Goal: Information Seeking & Learning: Check status

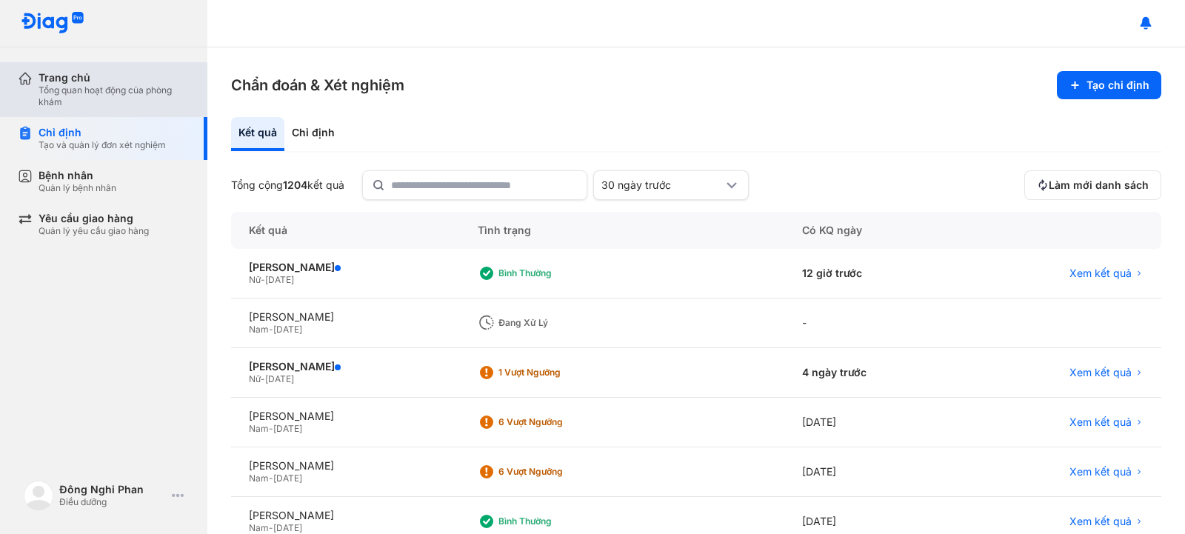
click at [84, 93] on div "Tổng quan hoạt động của phòng khám" at bounding box center [114, 96] width 151 height 24
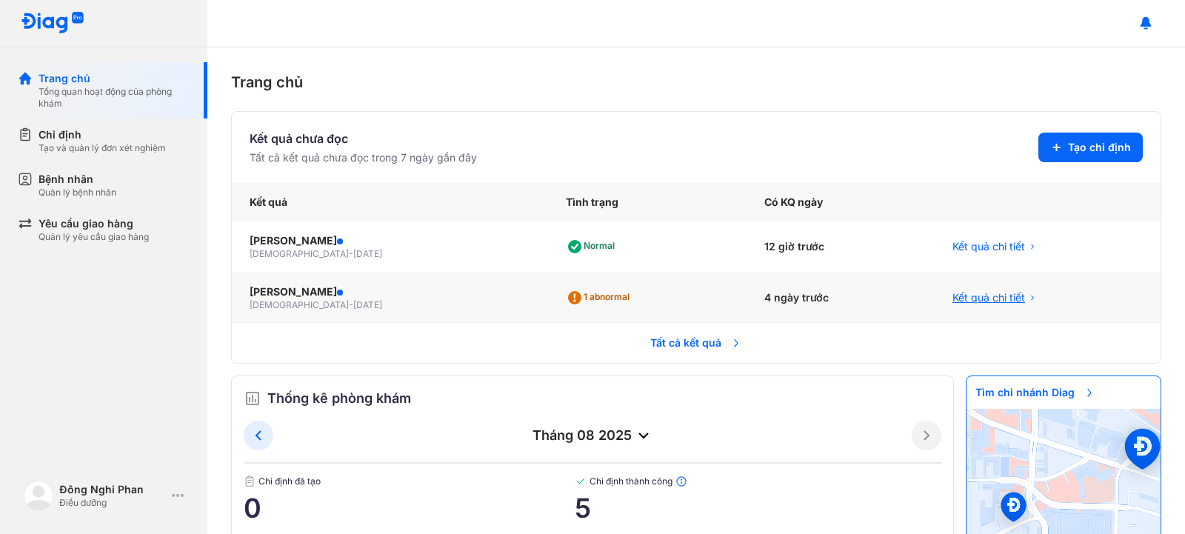
click at [989, 292] on span "Kết quả chi tiết" at bounding box center [988, 297] width 73 height 15
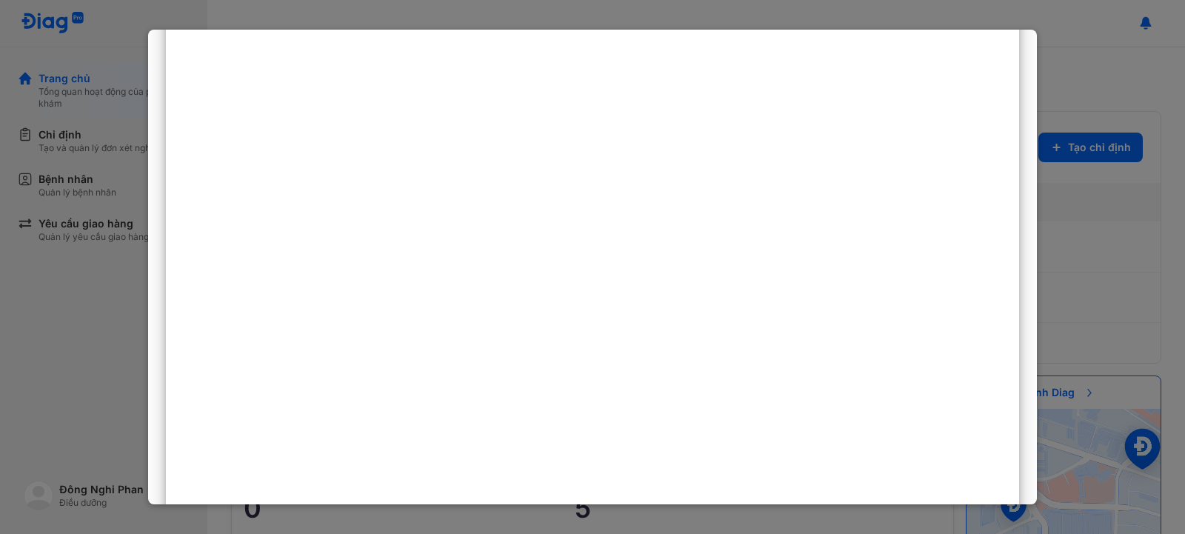
scroll to position [121, 0]
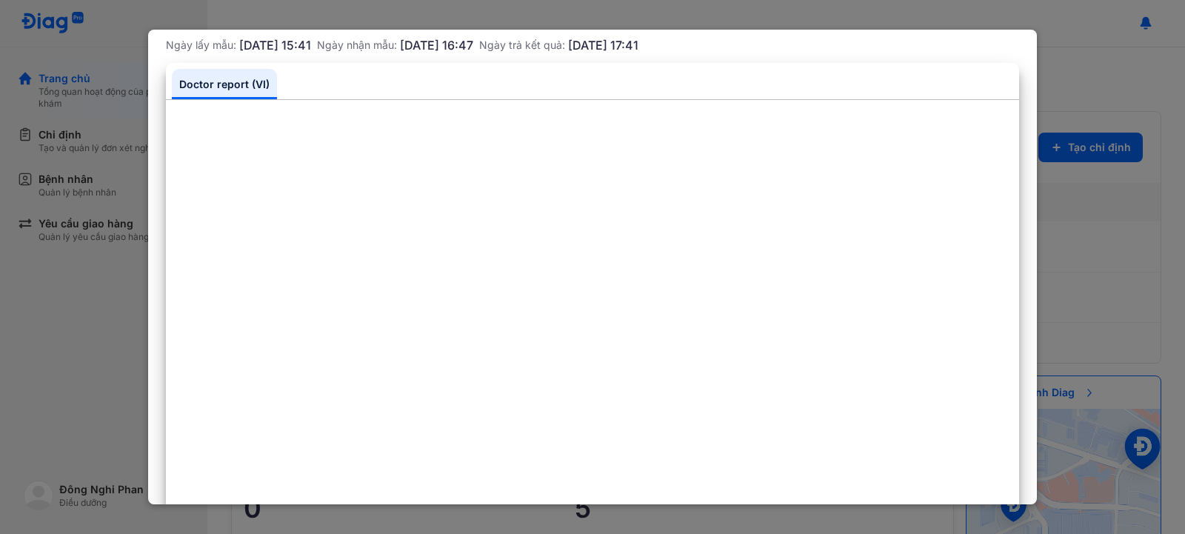
click at [1090, 291] on div at bounding box center [592, 267] width 1185 height 534
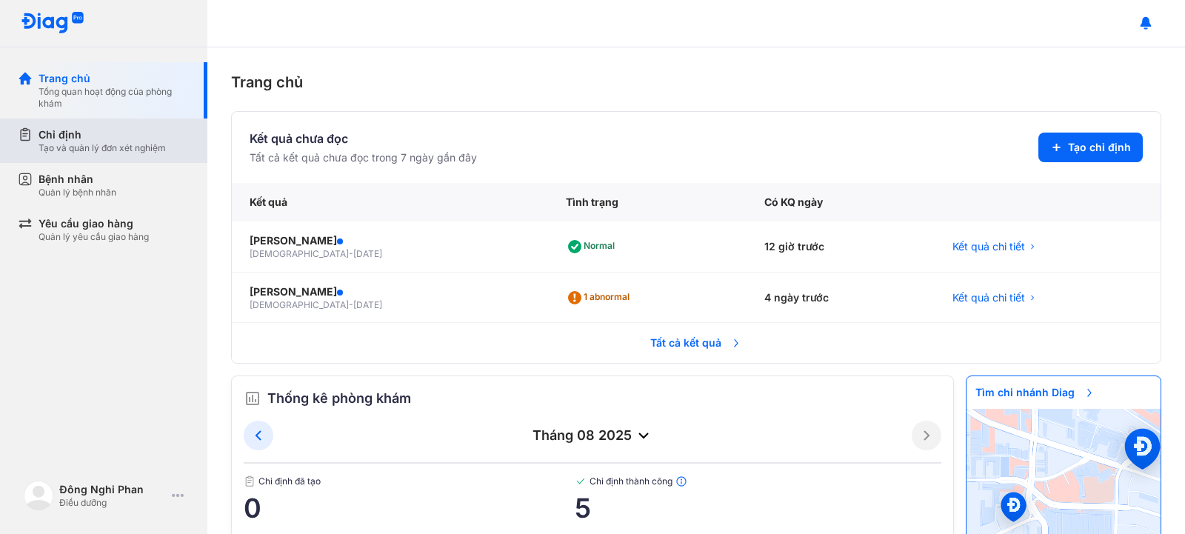
click at [78, 130] on div "Chỉ định" at bounding box center [102, 134] width 127 height 15
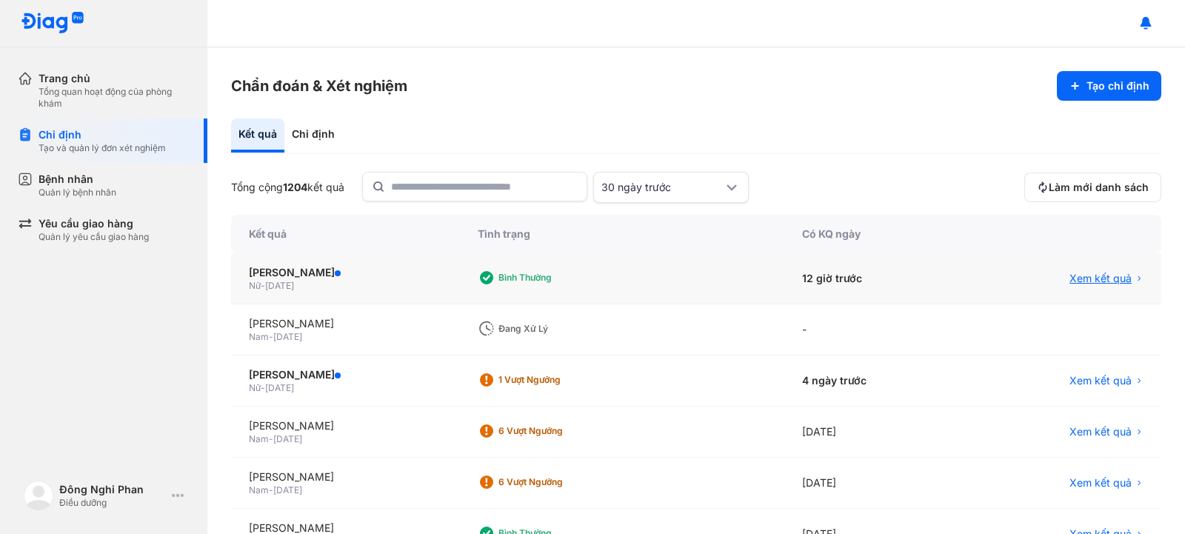
click at [1079, 273] on span "Xem kết quả" at bounding box center [1100, 278] width 62 height 15
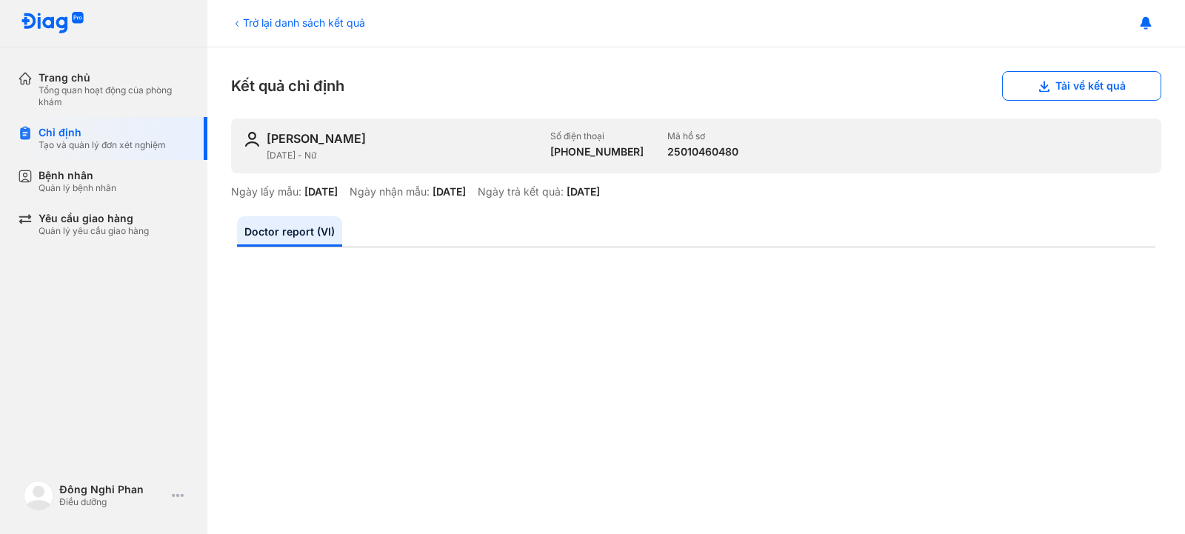
click at [630, 78] on div "Kết quả chỉ định Tải về kết quả" at bounding box center [696, 86] width 930 height 30
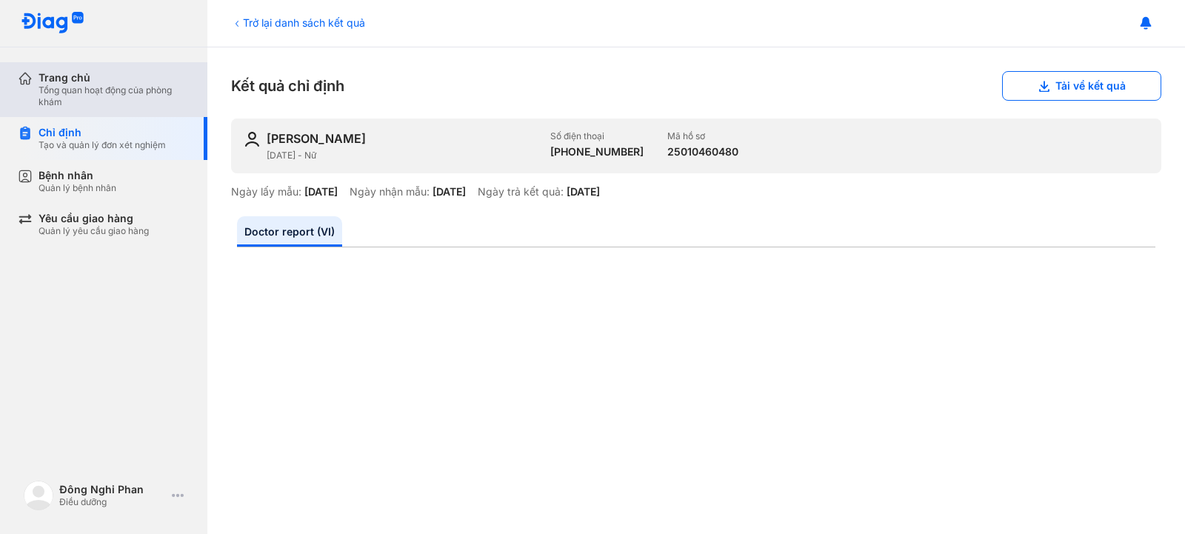
click at [113, 77] on div "Trang chủ" at bounding box center [114, 77] width 151 height 13
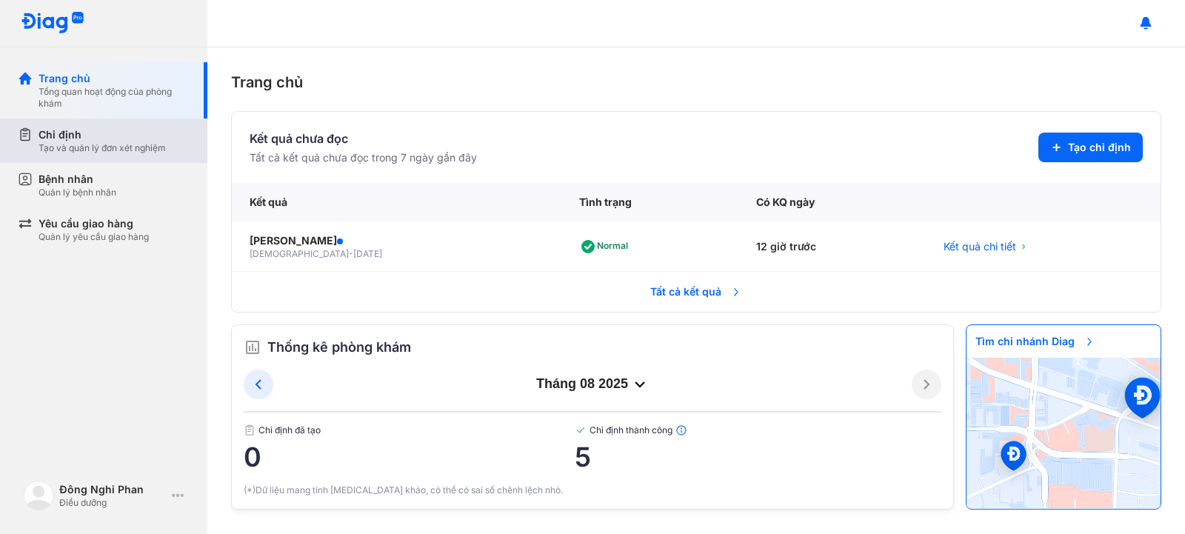
click at [98, 140] on div "Chỉ định" at bounding box center [102, 134] width 127 height 15
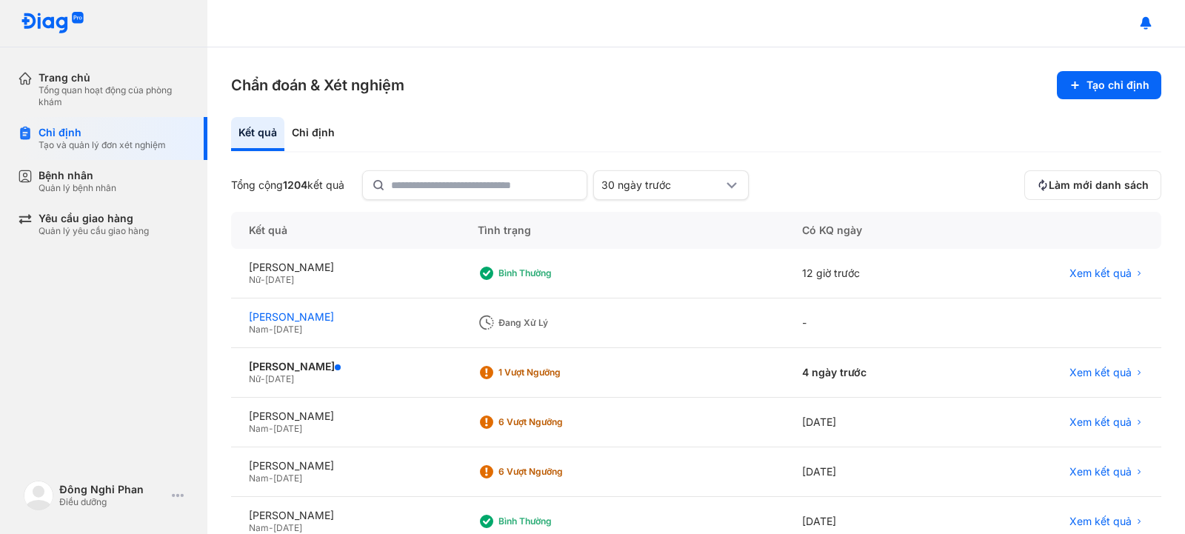
click at [358, 316] on div "[PERSON_NAME]" at bounding box center [345, 316] width 193 height 13
click at [303, 318] on div "[PERSON_NAME]" at bounding box center [345, 316] width 193 height 13
click at [1111, 196] on button "Làm mới danh sách" at bounding box center [1092, 185] width 137 height 30
click at [1106, 419] on span "Xem kết quả" at bounding box center [1100, 421] width 62 height 13
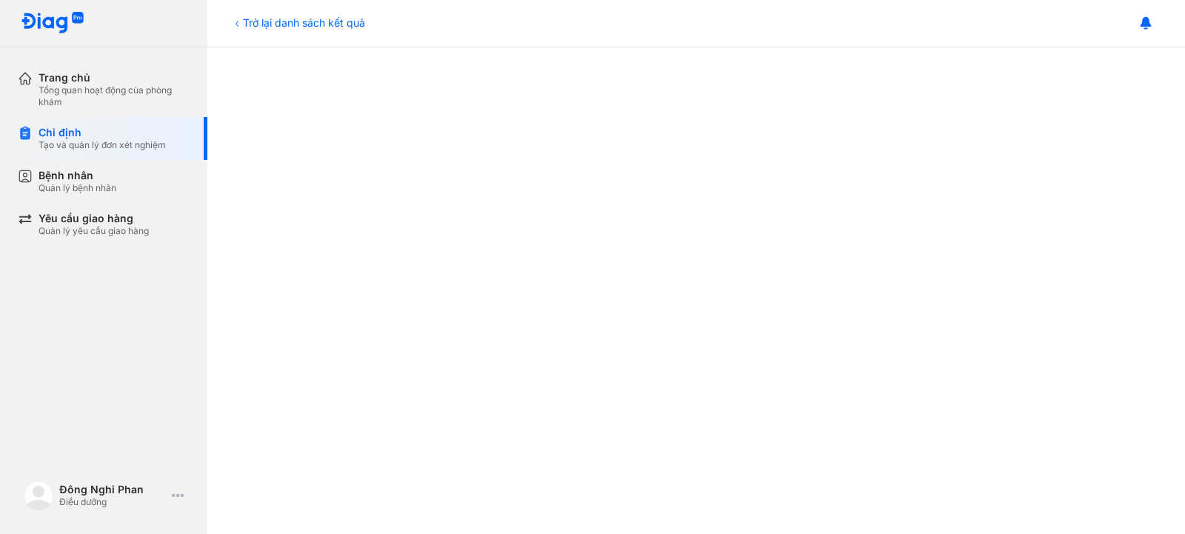
scroll to position [19, 0]
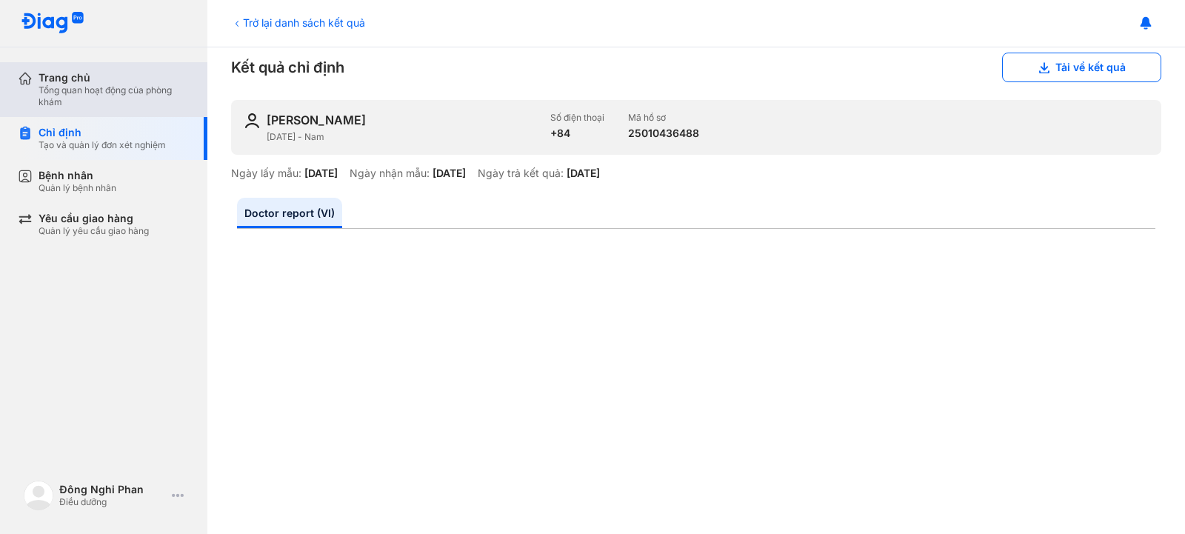
click at [109, 97] on div "Tổng quan hoạt động của phòng khám" at bounding box center [114, 96] width 151 height 24
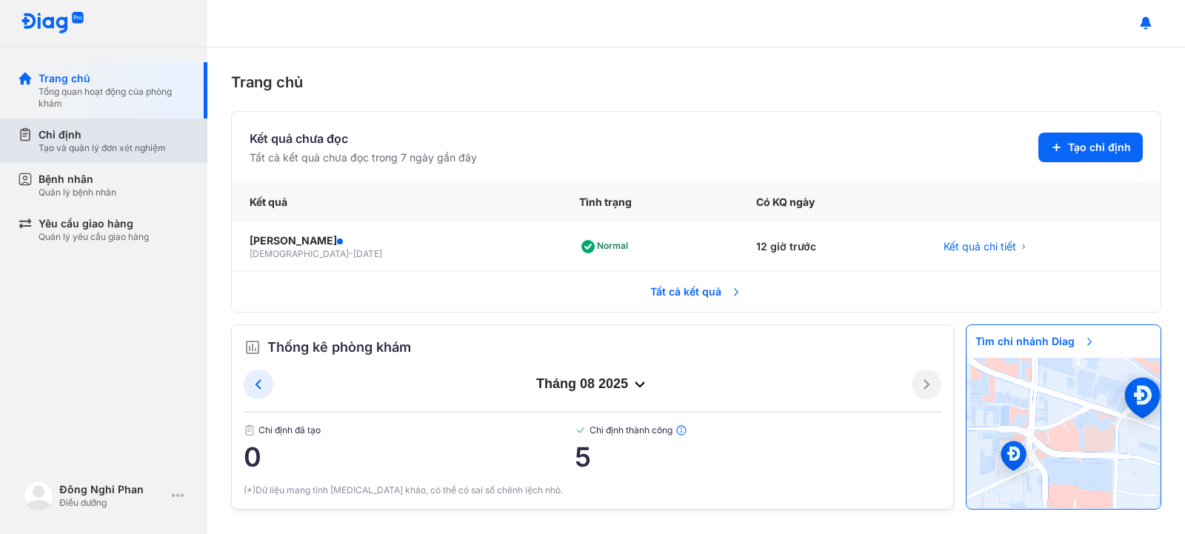
click at [74, 150] on div "Tạo và quản lý đơn xét nghiệm" at bounding box center [102, 148] width 127 height 12
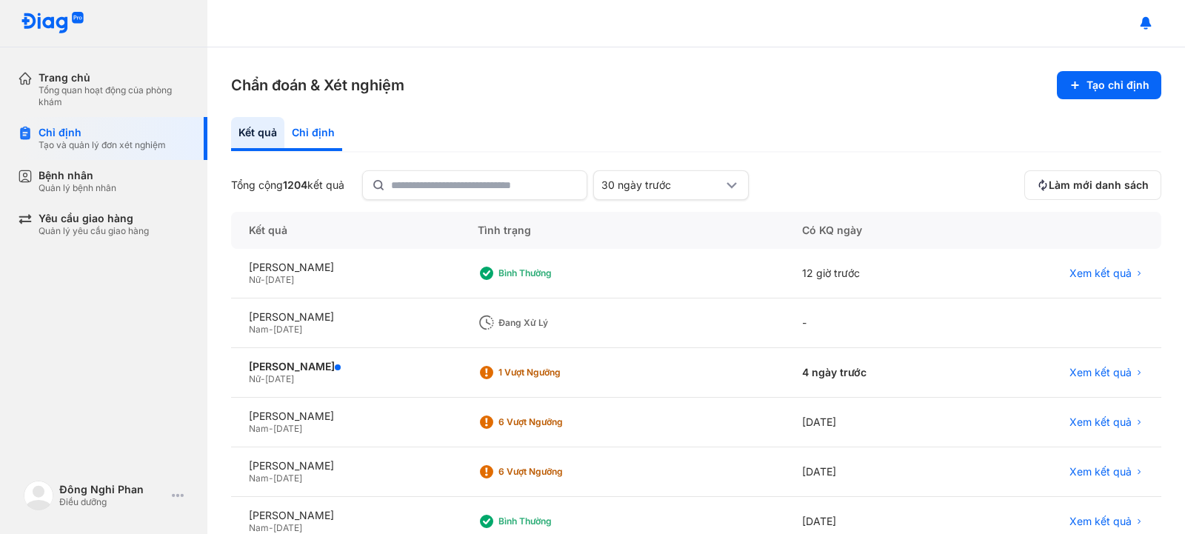
click at [329, 127] on div "Chỉ định" at bounding box center [313, 134] width 58 height 34
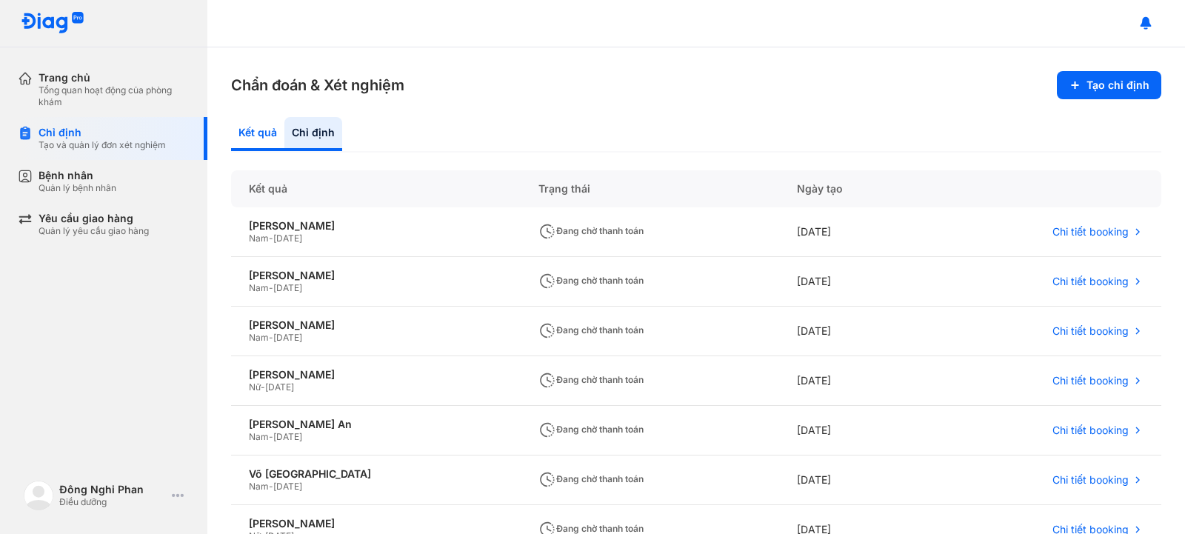
click at [284, 135] on div "Kết quả" at bounding box center [313, 134] width 58 height 34
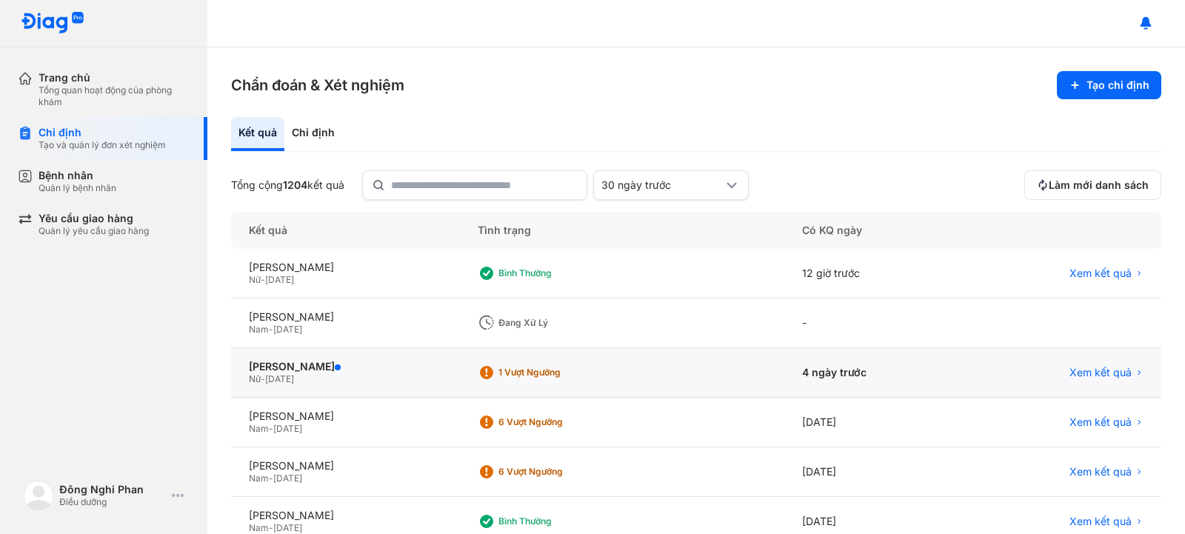
click at [367, 378] on div "Nữ - 28/11/1962" at bounding box center [345, 379] width 193 height 12
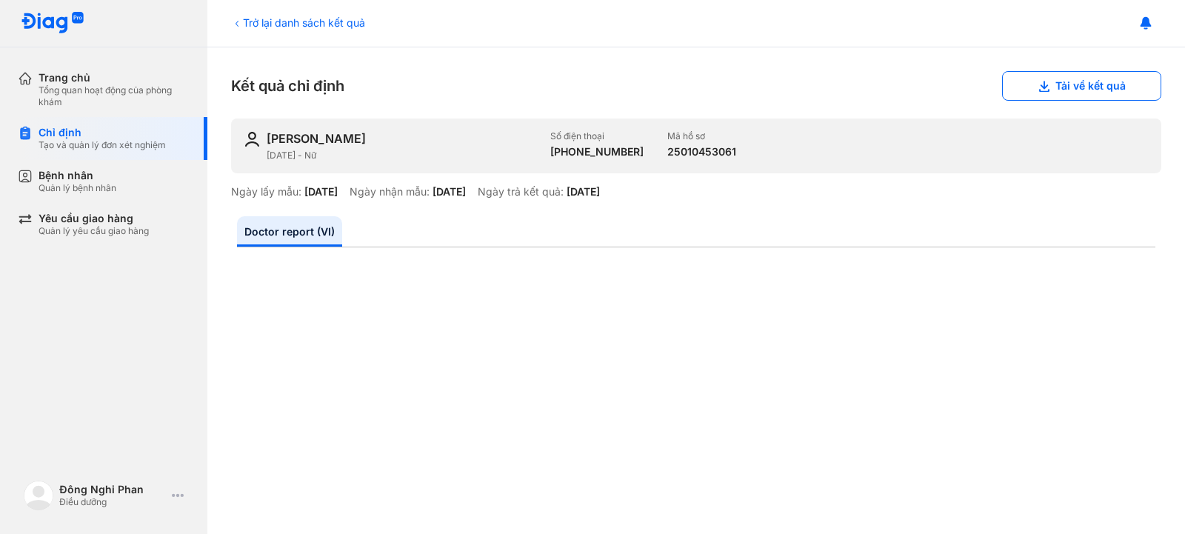
click at [683, 96] on div "Kết quả chỉ định Tải về kết quả" at bounding box center [696, 86] width 930 height 30
click at [683, 95] on div "Kết quả chỉ định Tải về kết quả" at bounding box center [696, 86] width 930 height 30
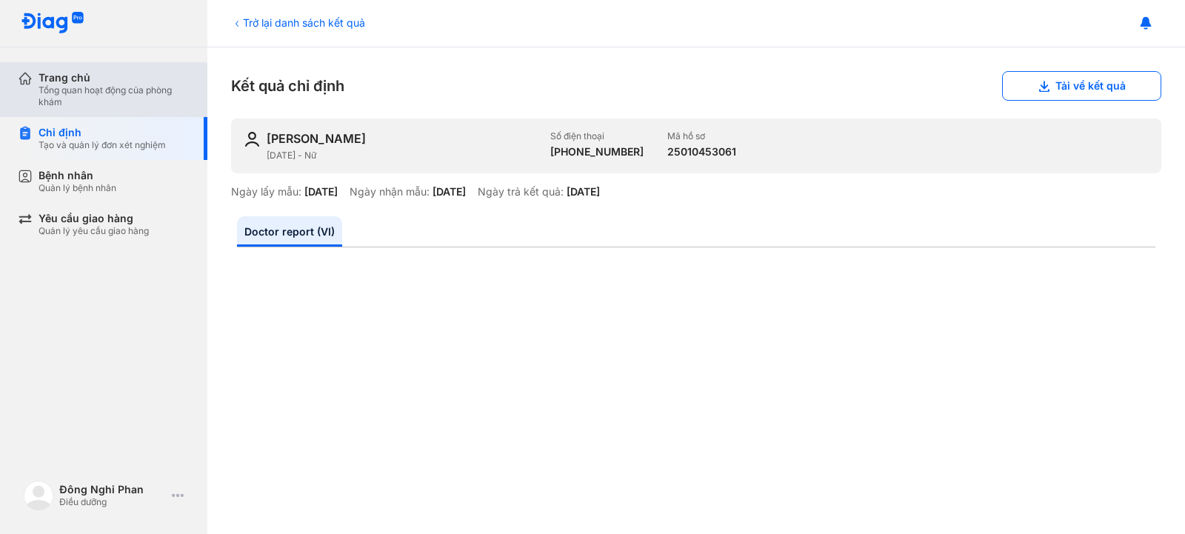
click at [71, 97] on div "Tổng quan hoạt động của phòng khám" at bounding box center [114, 96] width 151 height 24
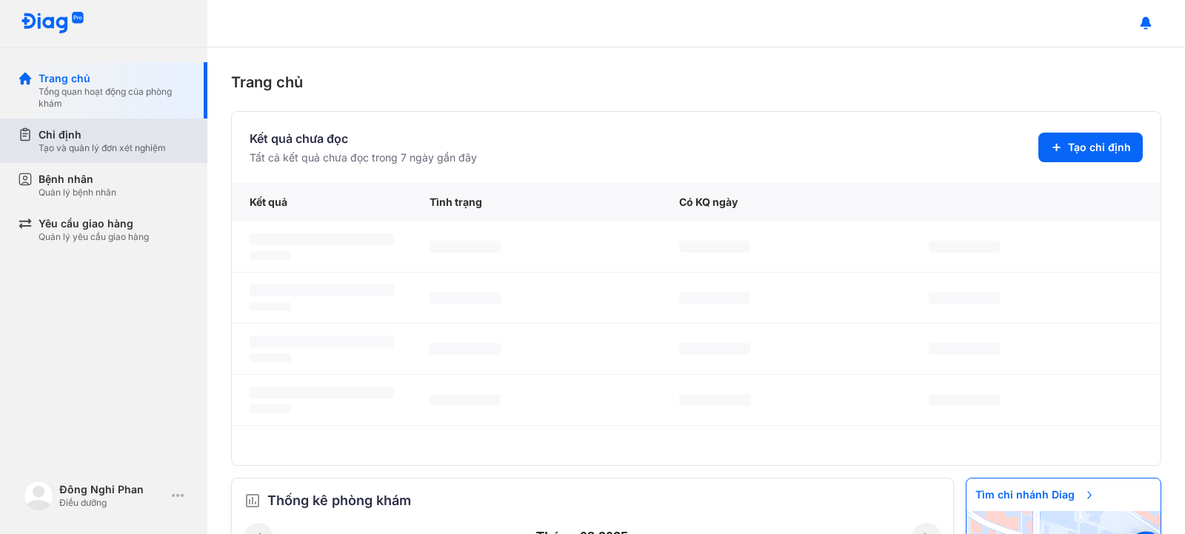
click at [59, 133] on div "Chỉ định" at bounding box center [102, 134] width 127 height 15
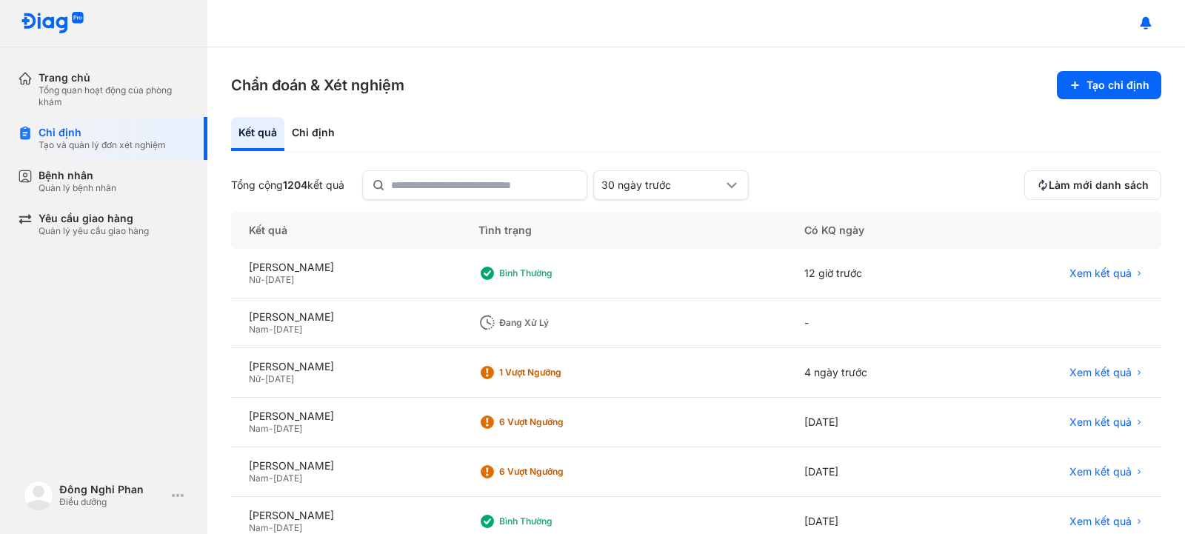
click at [294, 333] on span "[DATE]" at bounding box center [287, 329] width 29 height 11
click at [116, 176] on div "Bệnh nhân" at bounding box center [78, 175] width 78 height 13
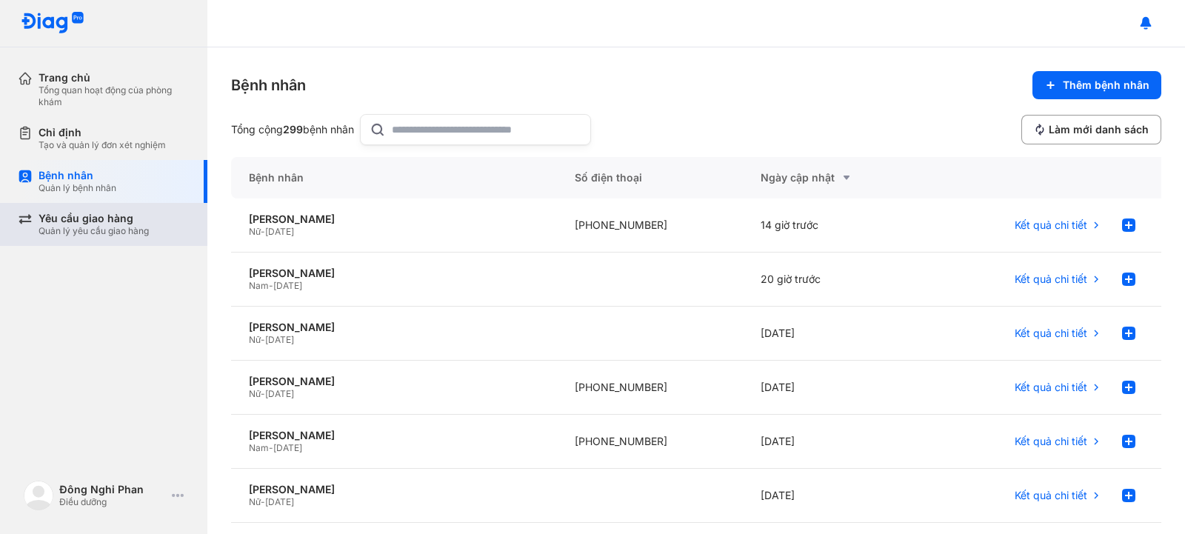
click at [96, 225] on div "Quản lý yêu cầu giao hàng" at bounding box center [94, 231] width 110 height 12
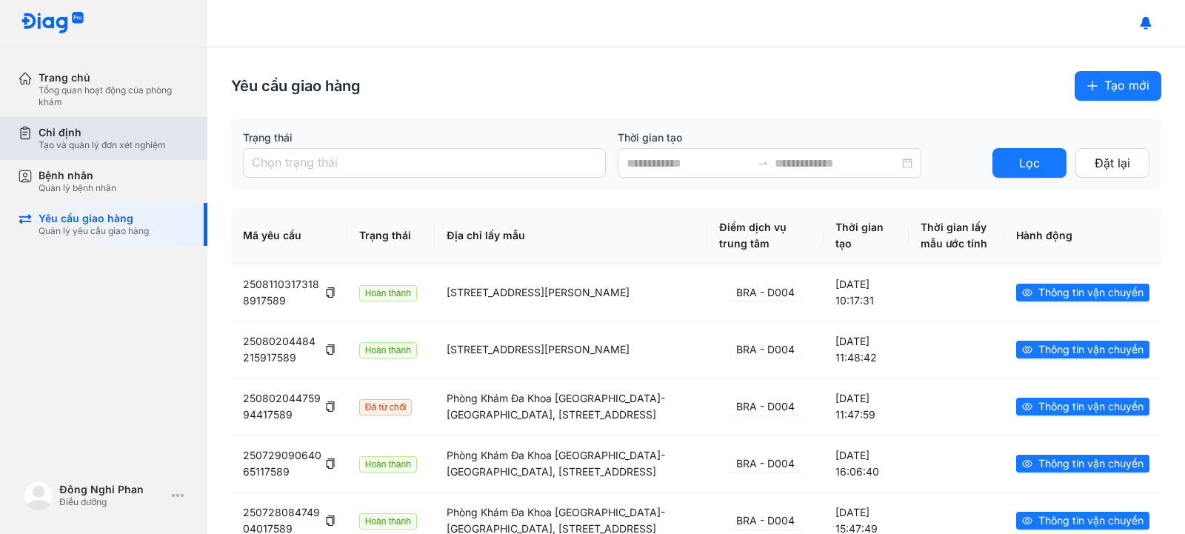
click at [78, 140] on div "Tạo và quản lý đơn xét nghiệm" at bounding box center [102, 145] width 127 height 12
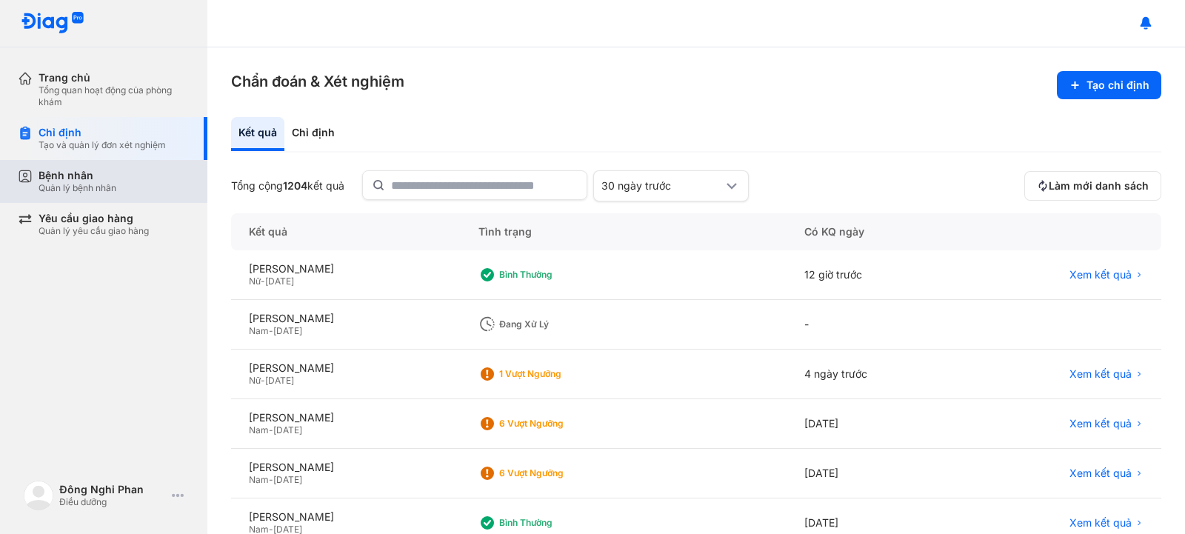
click at [79, 178] on div "Bệnh nhân" at bounding box center [78, 175] width 78 height 13
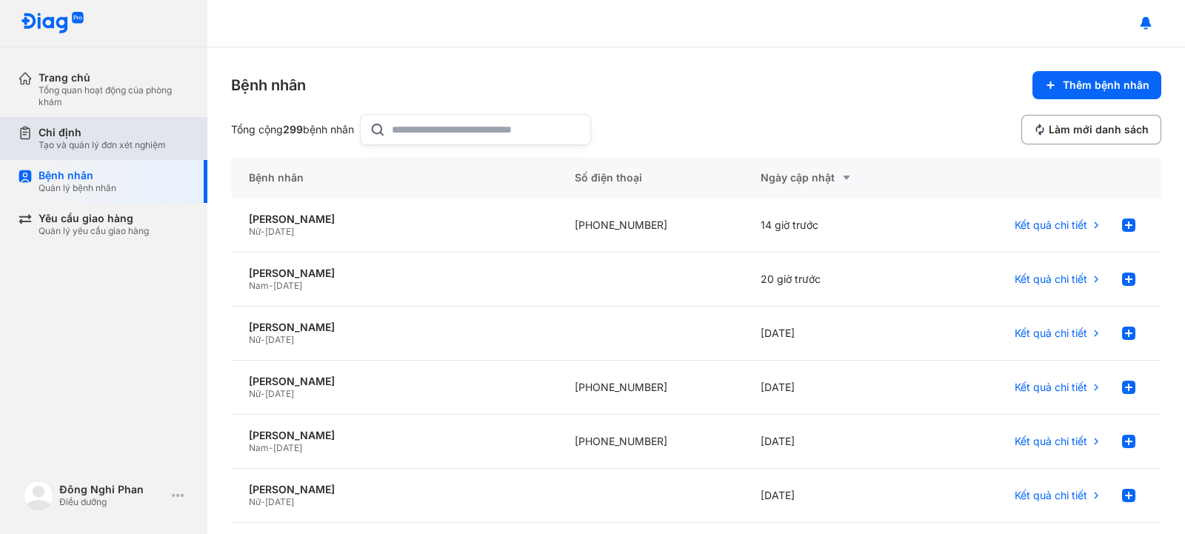
click at [91, 144] on div "Tạo và quản lý đơn xét nghiệm" at bounding box center [102, 145] width 127 height 12
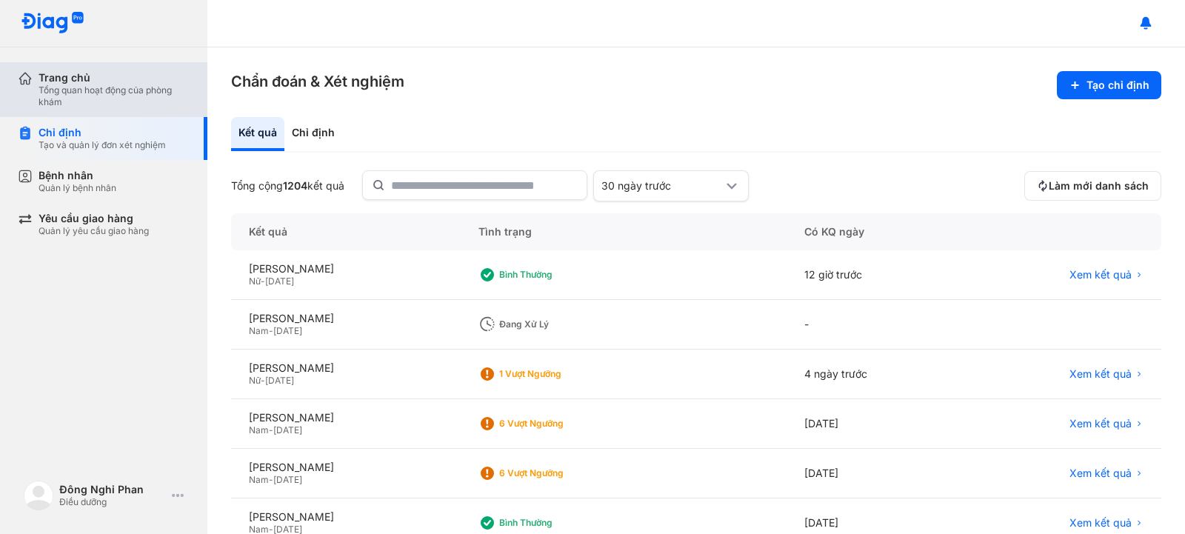
click at [112, 93] on div "Tổng quan hoạt động của phòng khám" at bounding box center [114, 96] width 151 height 24
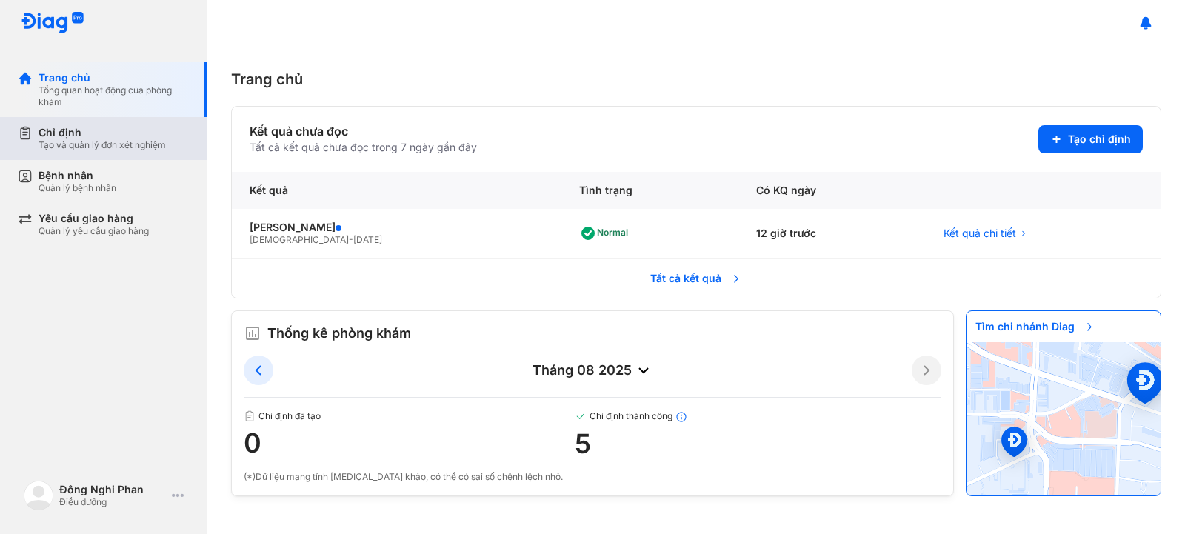
click at [93, 125] on div "Chỉ định Tạo và quản lý đơn xét nghiệm" at bounding box center [113, 138] width 190 height 43
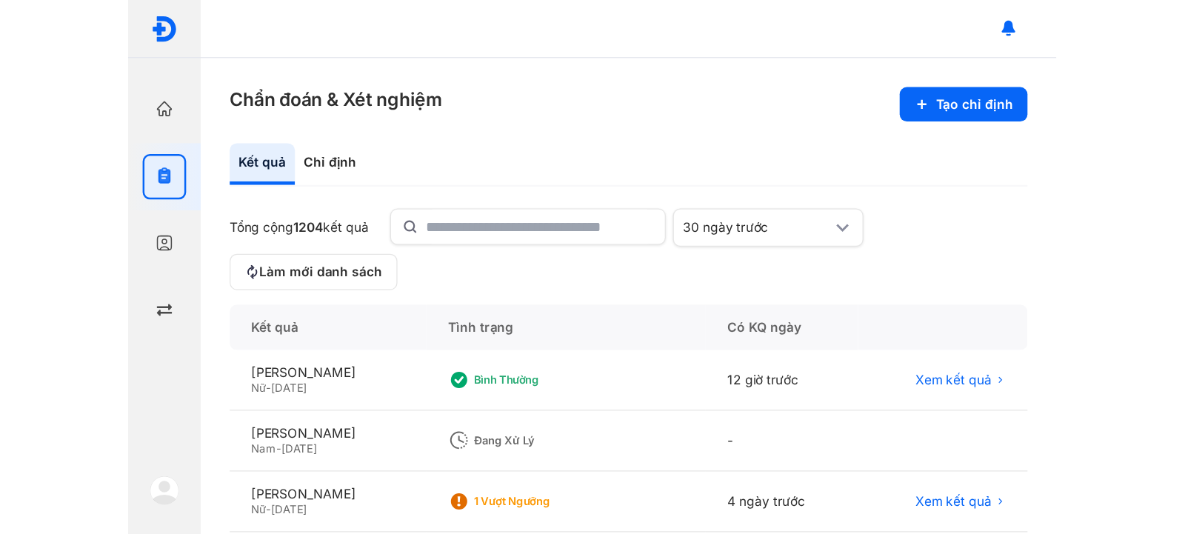
scroll to position [423, 0]
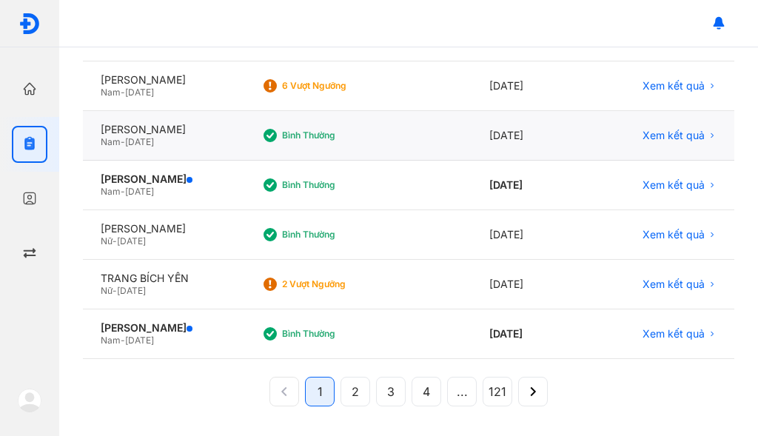
drag, startPoint x: 658, startPoint y: 78, endPoint x: 592, endPoint y: 230, distance: 165.2
click at [472, 161] on div "Bình thường" at bounding box center [358, 136] width 228 height 50
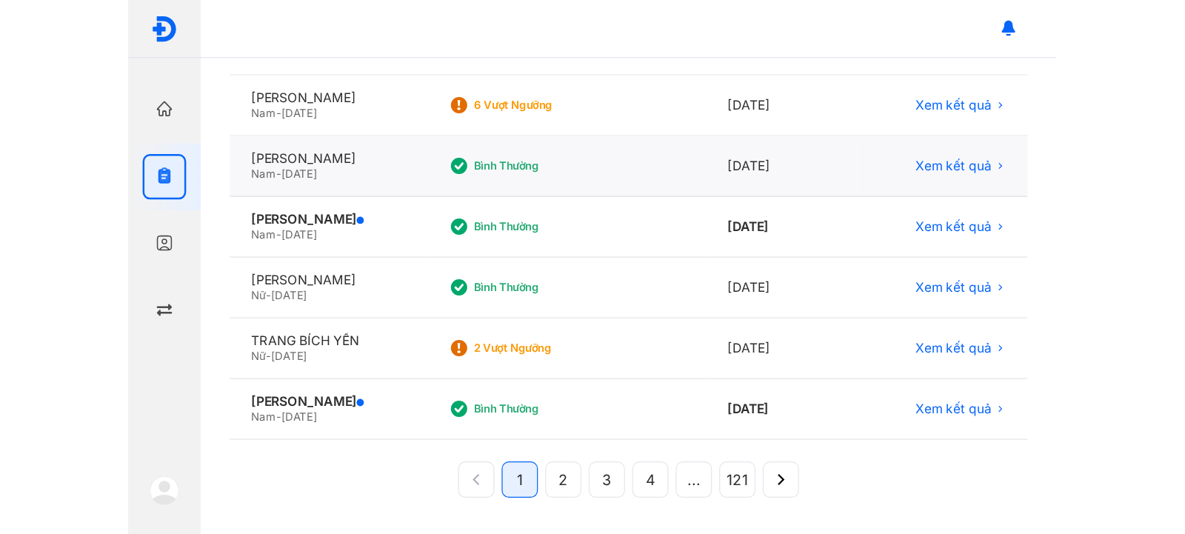
scroll to position [290, 0]
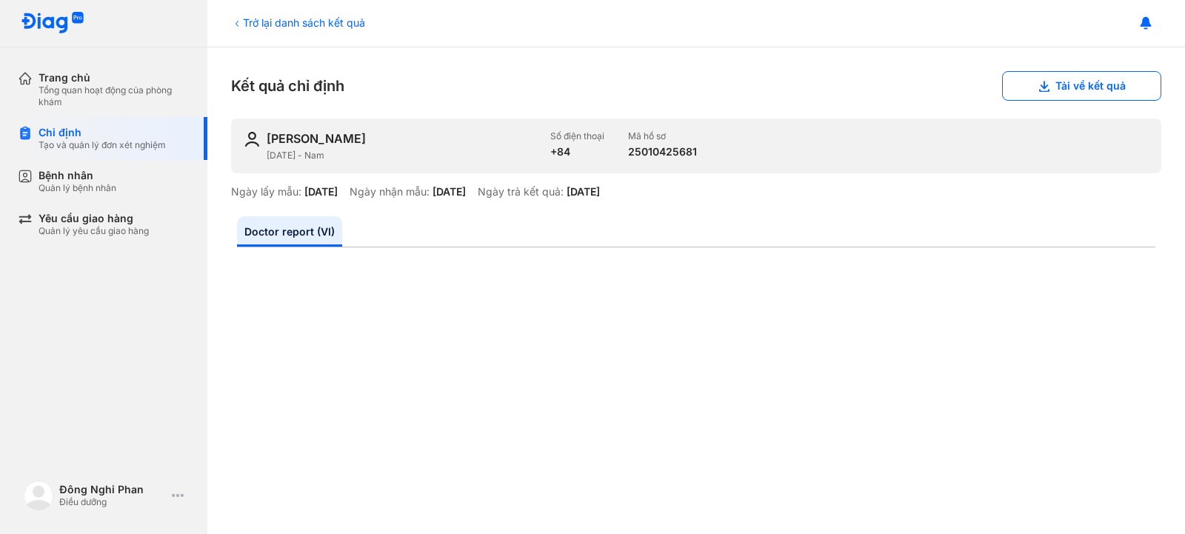
click at [901, 78] on div "Kết quả chỉ định Tải về kết quả" at bounding box center [696, 86] width 930 height 30
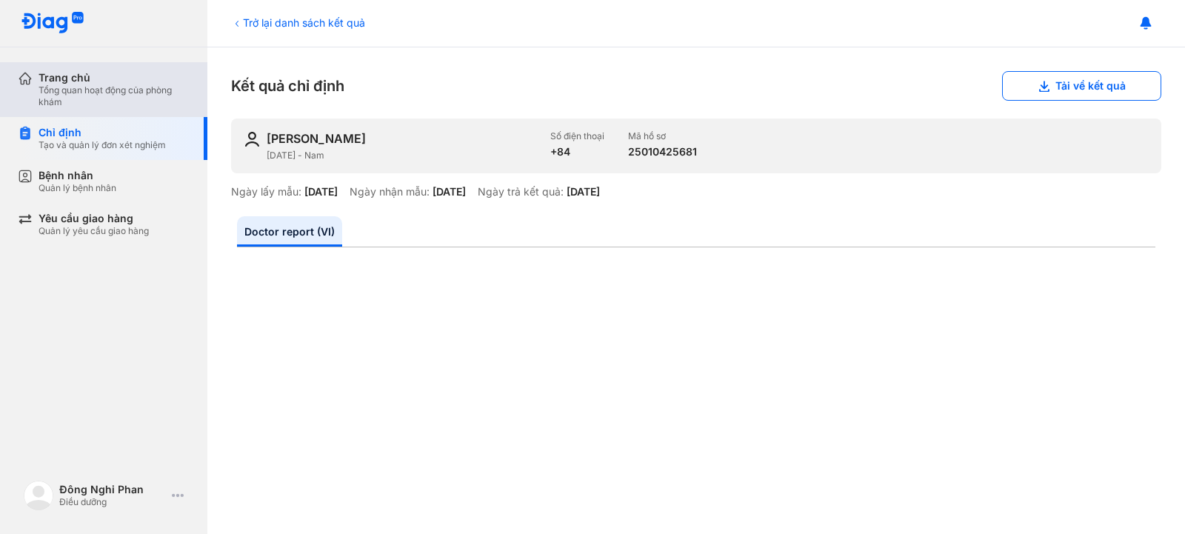
click at [180, 81] on div "Trang chủ" at bounding box center [114, 77] width 151 height 13
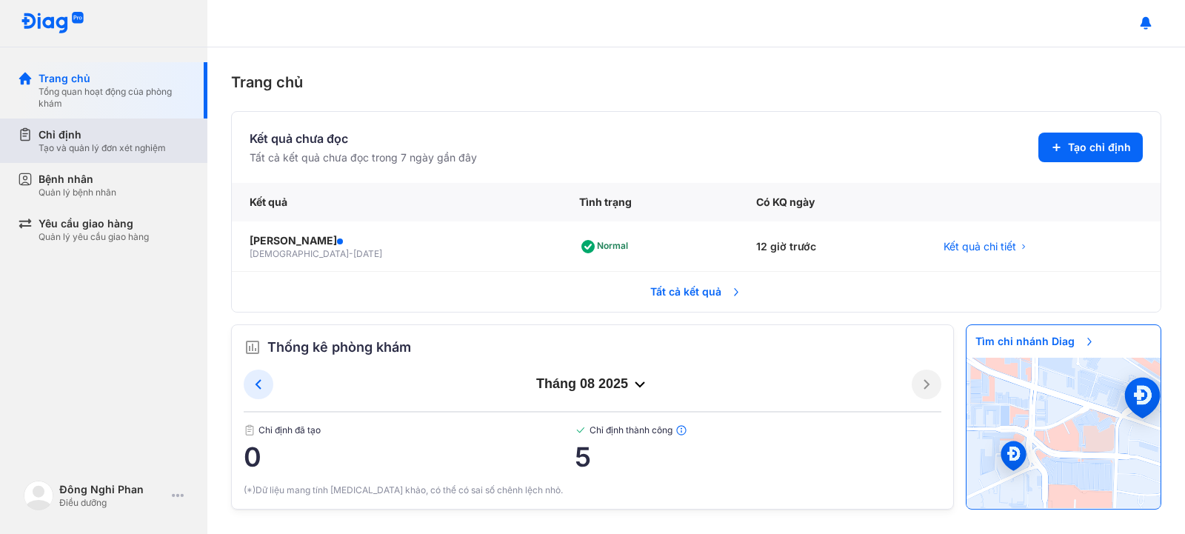
click at [87, 118] on div "Chỉ định Tạo và quản lý đơn xét nghiệm" at bounding box center [113, 140] width 190 height 44
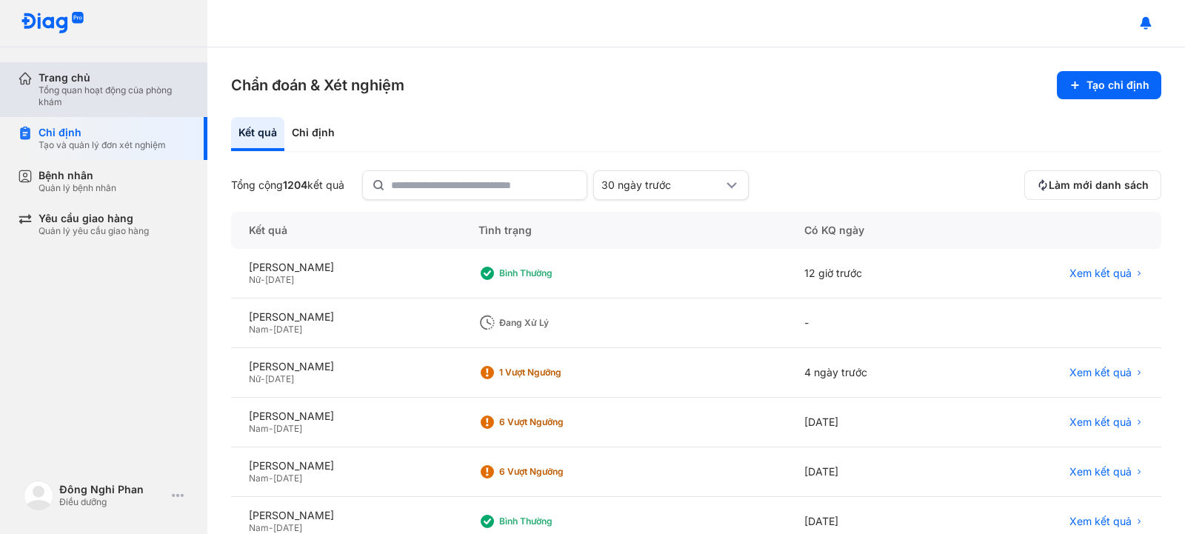
click at [97, 96] on div "Tổng quan hoạt động của phòng khám" at bounding box center [114, 96] width 151 height 24
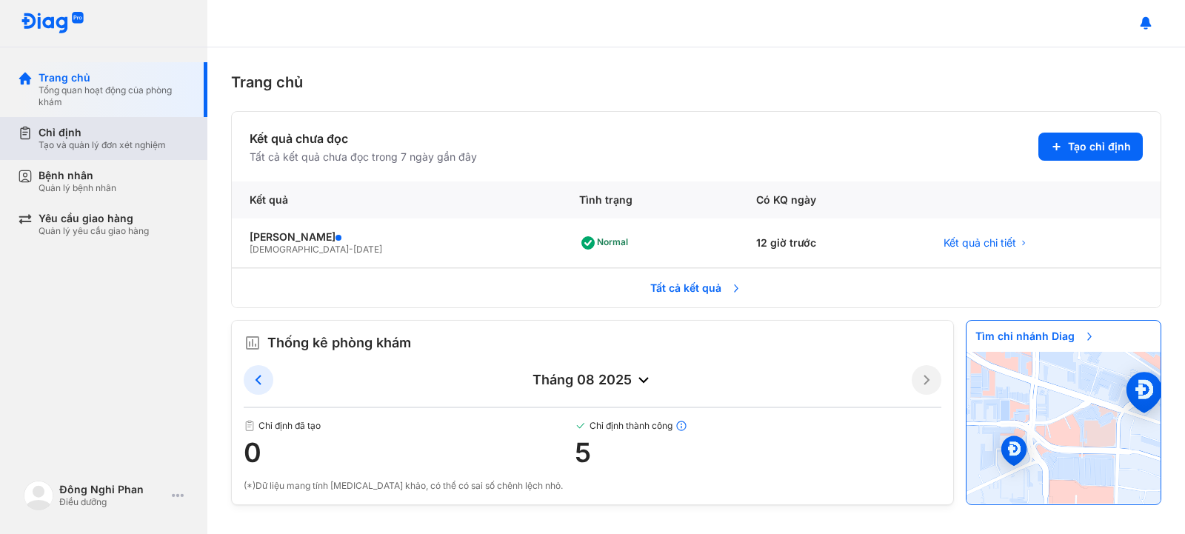
click at [76, 149] on div "Tạo và quản lý đơn xét nghiệm" at bounding box center [102, 145] width 127 height 12
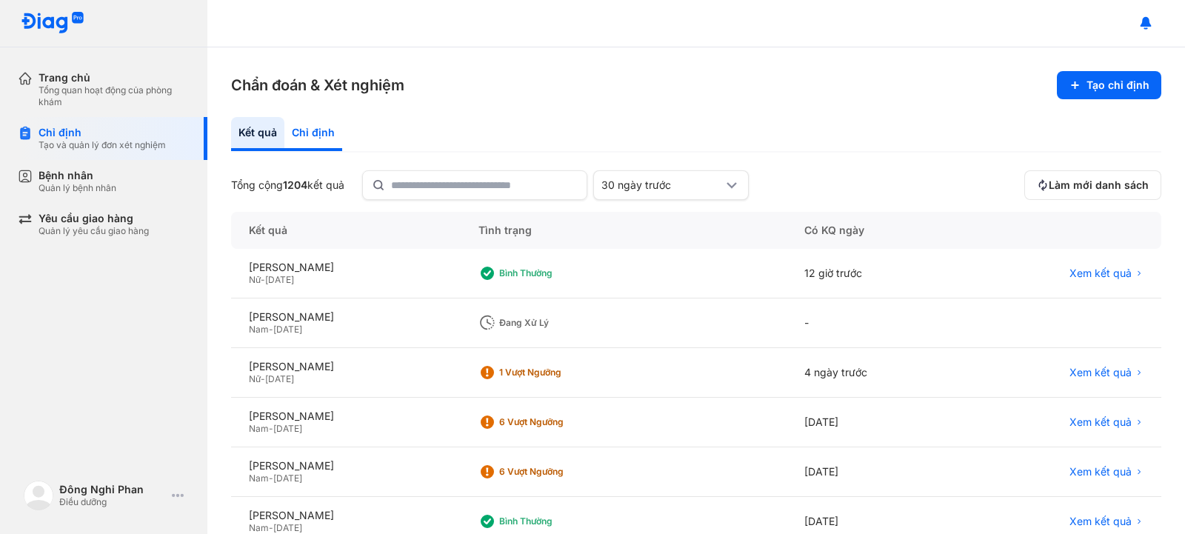
click at [313, 139] on div "Chỉ định" at bounding box center [313, 134] width 58 height 34
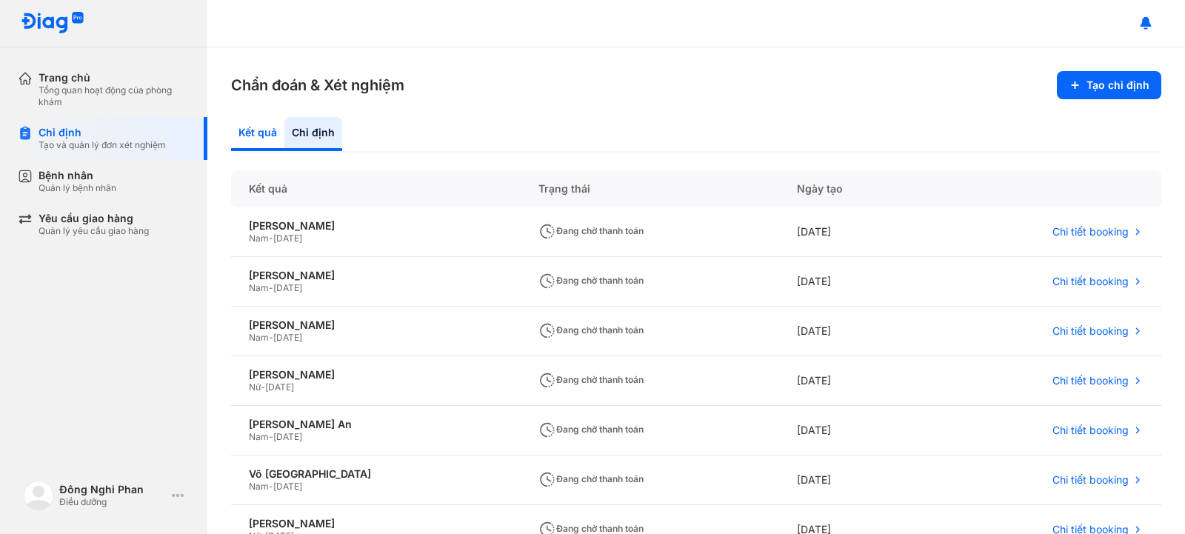
click at [284, 135] on div "Kết quả" at bounding box center [313, 134] width 58 height 34
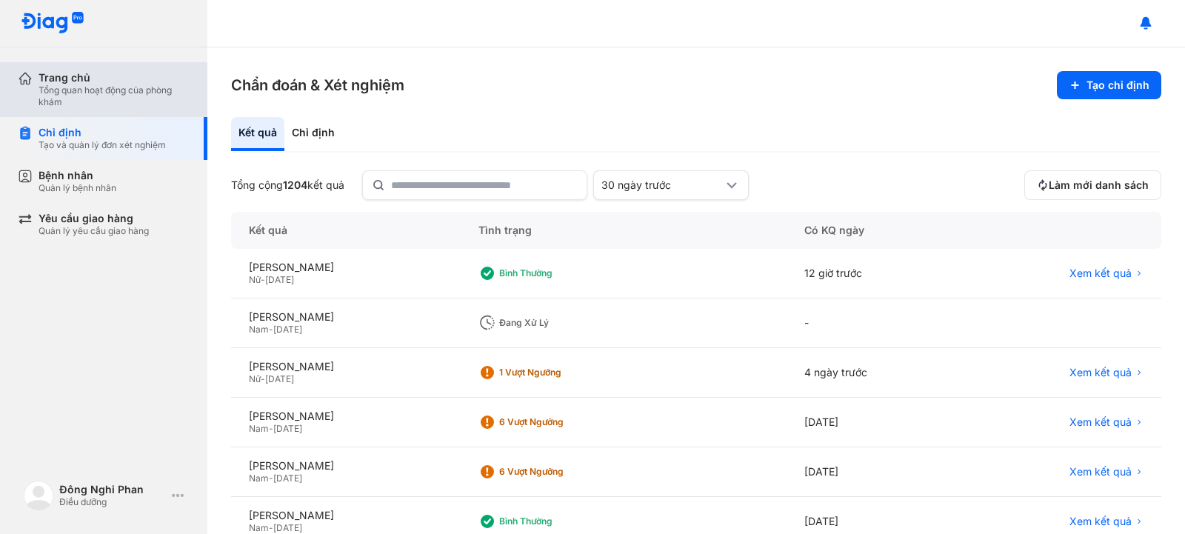
click at [170, 96] on div "Tổng quan hoạt động của phòng khám" at bounding box center [114, 96] width 151 height 24
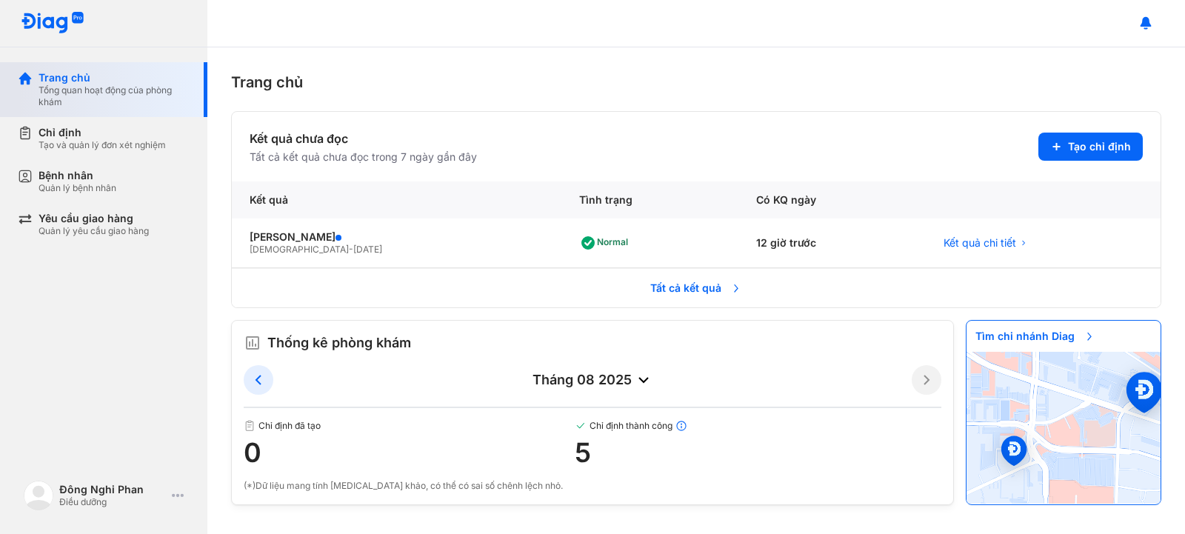
click at [39, 114] on div "Trang chủ Tổng quan hoạt động của phòng khám" at bounding box center [113, 89] width 190 height 55
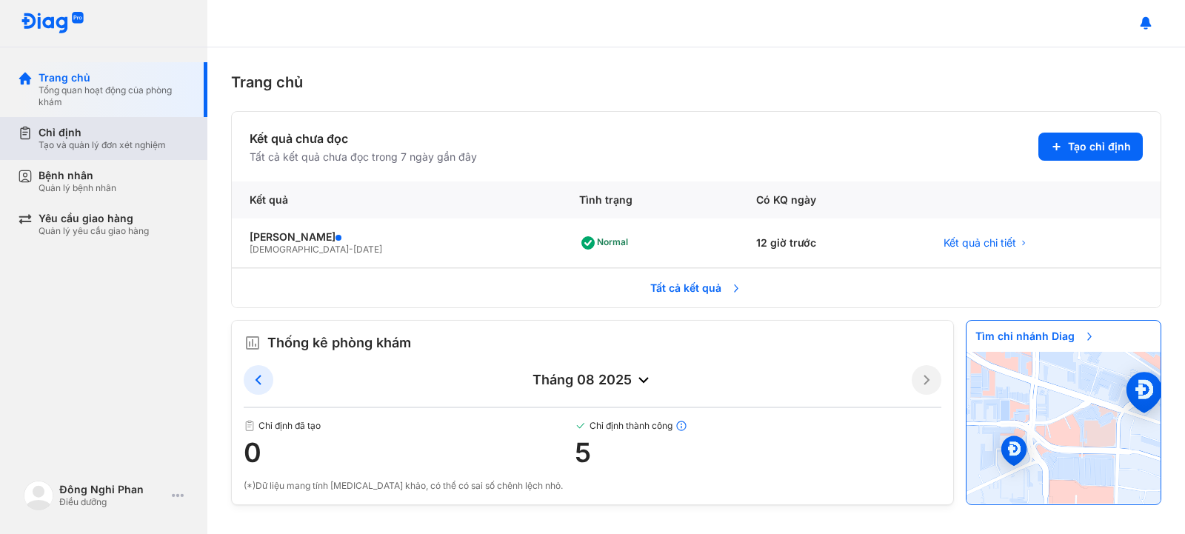
click at [58, 130] on div "Chỉ định" at bounding box center [102, 132] width 127 height 13
